Goal: Information Seeking & Learning: Check status

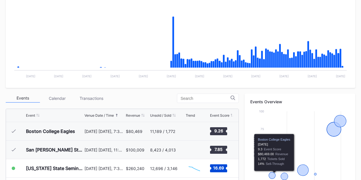
scroll to position [200, 0]
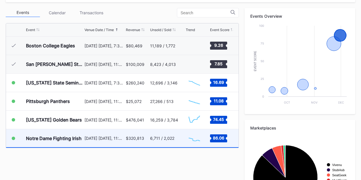
click at [127, 139] on div "$320,813" at bounding box center [135, 138] width 18 height 5
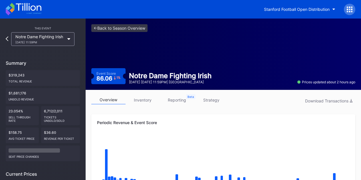
click at [214, 99] on link "strategy" at bounding box center [211, 100] width 34 height 9
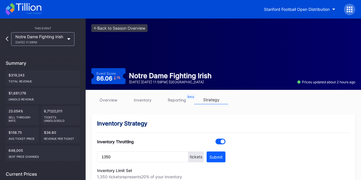
click at [26, 37] on div "Notre Dame Fighting Irish [DATE] 11:59PM" at bounding box center [39, 39] width 49 height 10
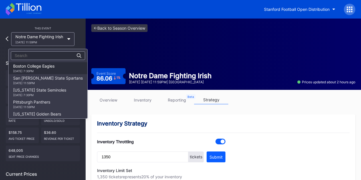
click at [39, 68] on div "Boston College Eagles [DATE] 7:30PM" at bounding box center [33, 68] width 41 height 9
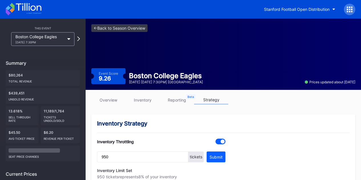
click at [49, 45] on div "Boston College Eagles [DATE] 7:30PM" at bounding box center [42, 39] width 63 height 14
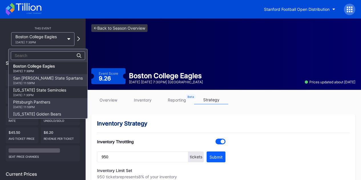
click at [45, 91] on div "[US_STATE] State Seminoles [DATE] 7:30PM" at bounding box center [39, 92] width 53 height 9
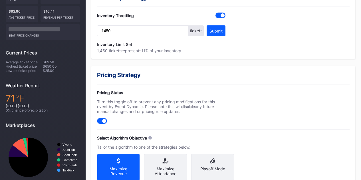
scroll to position [69, 0]
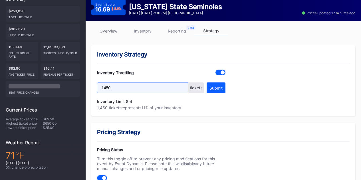
drag, startPoint x: 121, startPoint y: 85, endPoint x: 98, endPoint y: 87, distance: 22.9
click at [98, 87] on input "1450" at bounding box center [142, 88] width 91 height 11
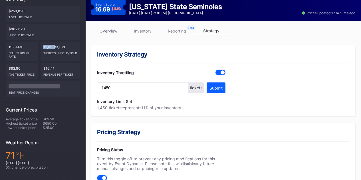
drag, startPoint x: 43, startPoint y: 42, endPoint x: 54, endPoint y: 41, distance: 10.9
click at [54, 42] on div "12,699/3,138 Tickets Unsold/Sold" at bounding box center [60, 51] width 39 height 19
